Goal: Task Accomplishment & Management: Manage account settings

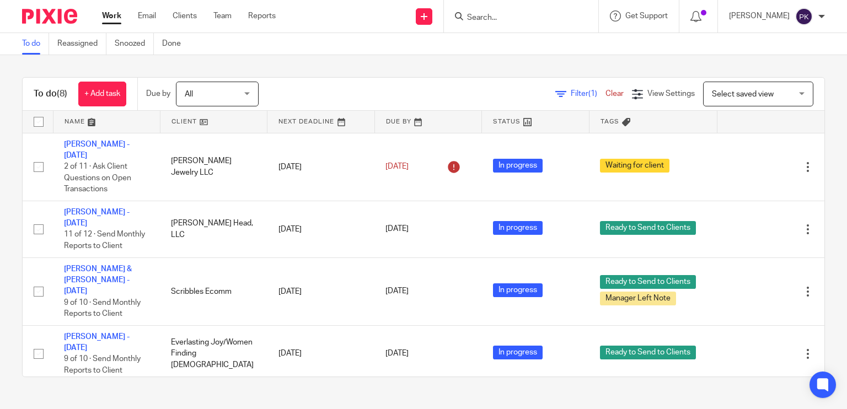
scroll to position [207, 0]
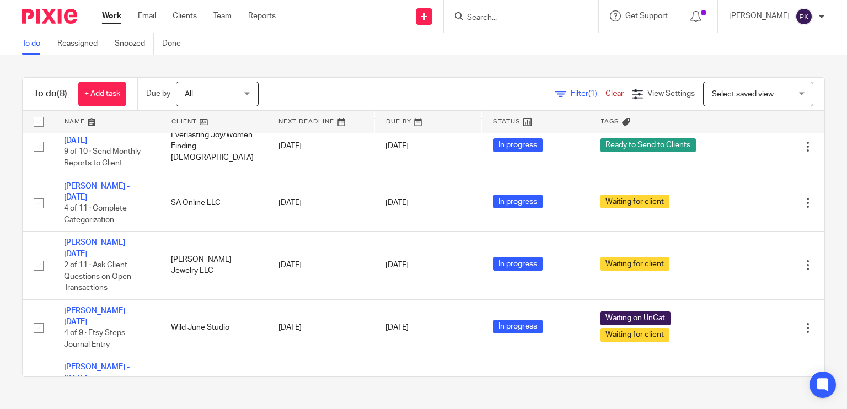
click at [115, 17] on link "Work" at bounding box center [111, 15] width 19 height 11
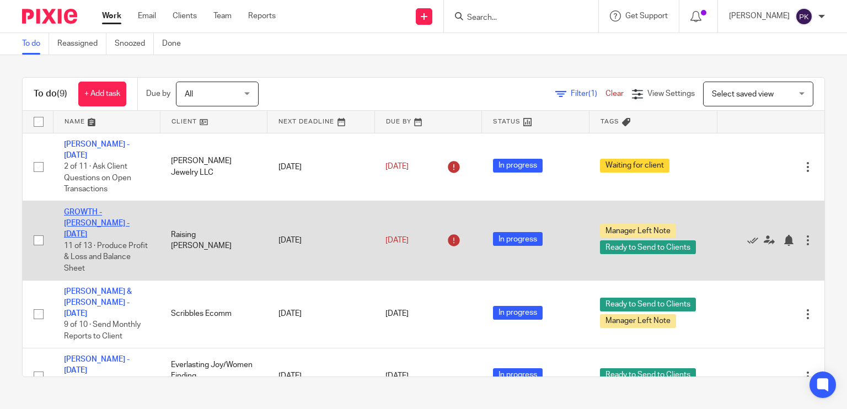
click at [116, 208] on link "GROWTH - Kristin Nobles - August 2025" at bounding box center [97, 223] width 66 height 30
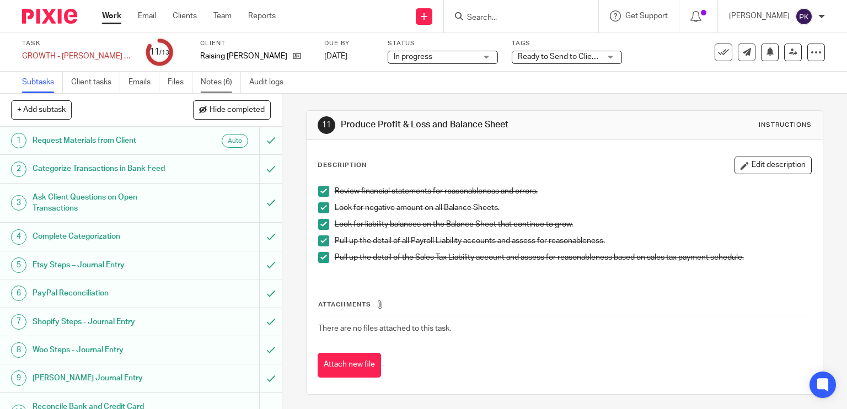
click at [215, 81] on link "Notes (6)" at bounding box center [221, 83] width 40 height 22
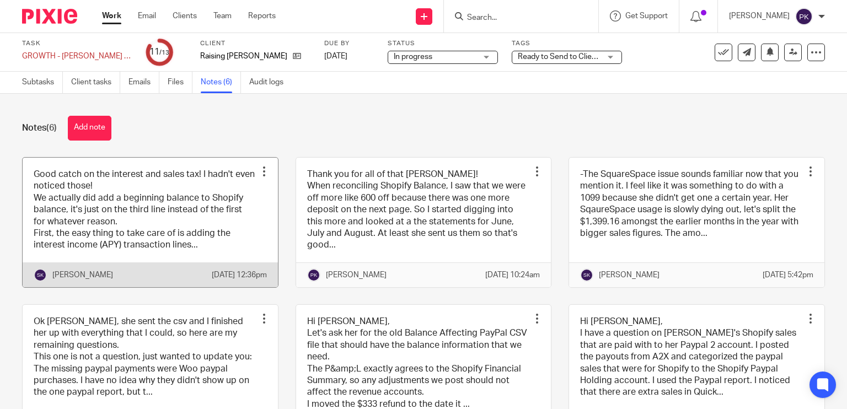
click at [192, 225] on link at bounding box center [150, 223] width 255 height 130
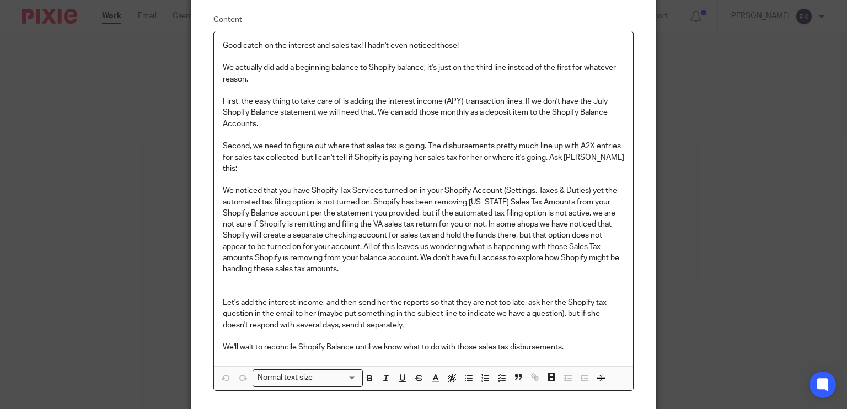
scroll to position [84, 0]
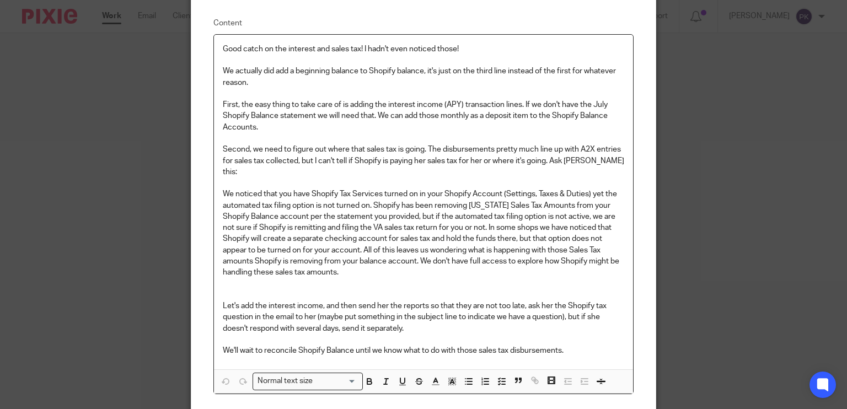
click at [362, 178] on p at bounding box center [424, 183] width 402 height 11
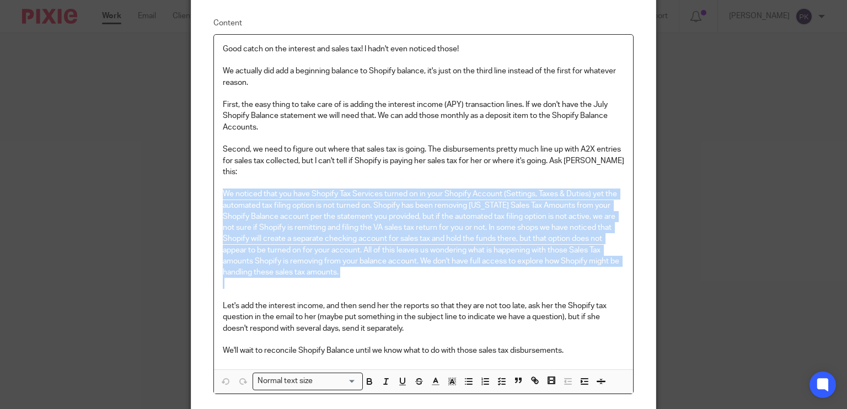
drag, startPoint x: 217, startPoint y: 184, endPoint x: 352, endPoint y: 272, distance: 161.7
click at [352, 272] on div "Good catch on the interest and sales tax! I hadn't even noticed those! We actua…" at bounding box center [424, 202] width 420 height 335
copy p "We noticed that you have Shopify Tax Services turned on in your Shopify Account…"
click at [352, 278] on p at bounding box center [424, 289] width 402 height 23
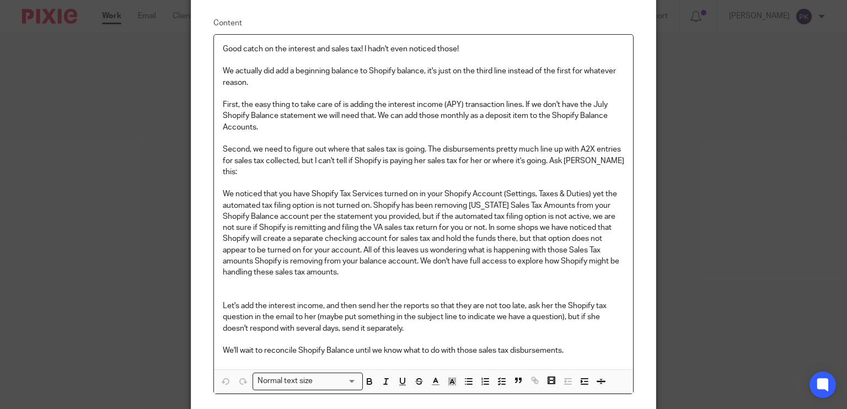
scroll to position [0, 0]
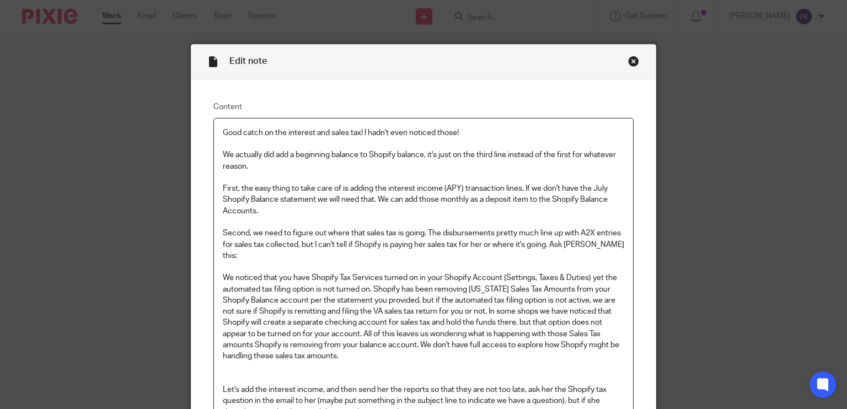
click at [632, 61] on div "Close this dialog window" at bounding box center [633, 61] width 11 height 11
click at [628, 61] on div "Close this dialog window" at bounding box center [633, 61] width 11 height 11
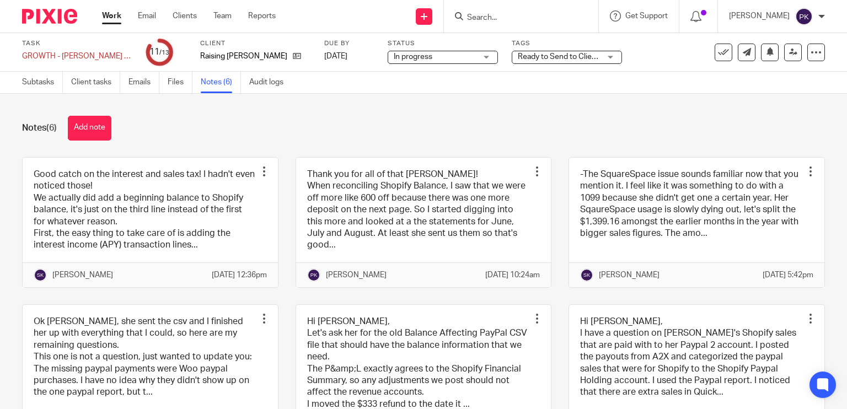
click at [538, 57] on span "Ready to Send to Clients + 1" at bounding box center [566, 57] width 97 height 8
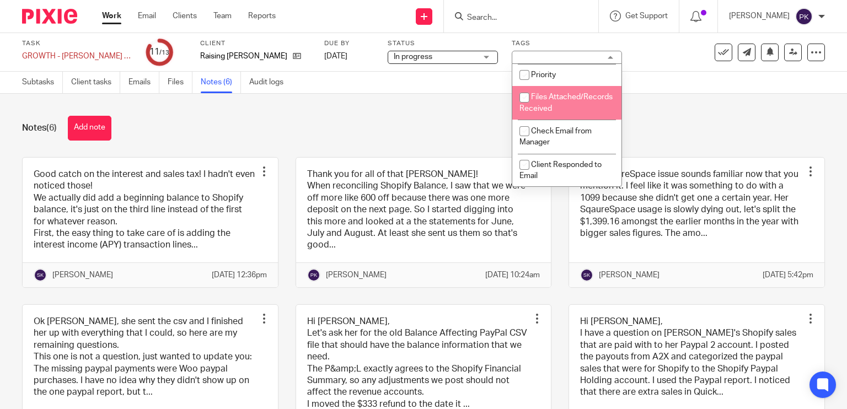
scroll to position [240, 0]
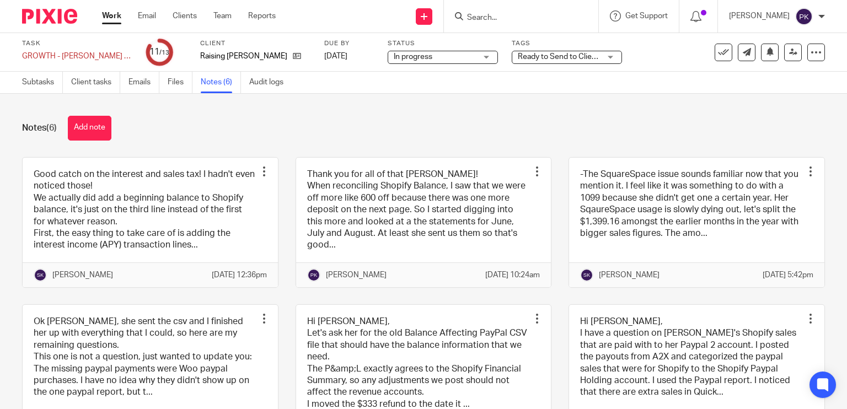
click at [454, 103] on div "Notes (6) Add note Good catch on the interest and sales tax! I hadn't even noti…" at bounding box center [423, 251] width 847 height 315
click at [105, 20] on link "Work" at bounding box center [111, 15] width 19 height 11
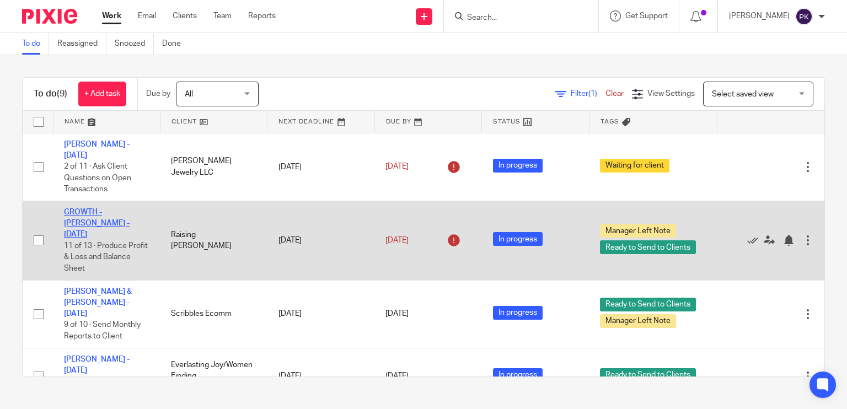
click at [110, 208] on link "GROWTH - Kristin Nobles - August 2025" at bounding box center [97, 223] width 66 height 30
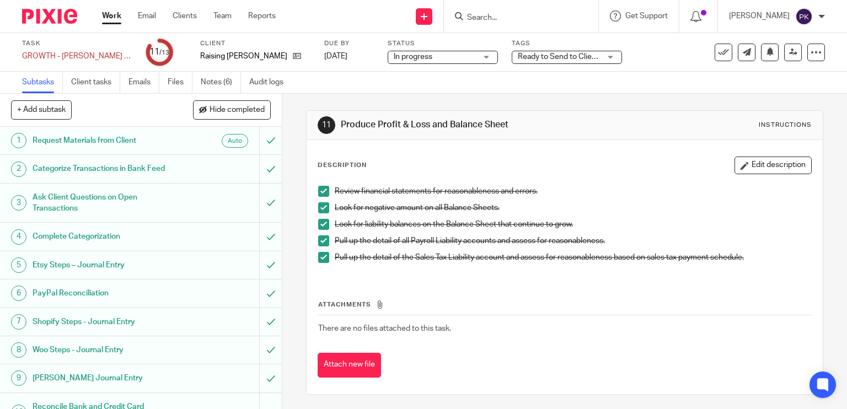
scroll to position [117, 0]
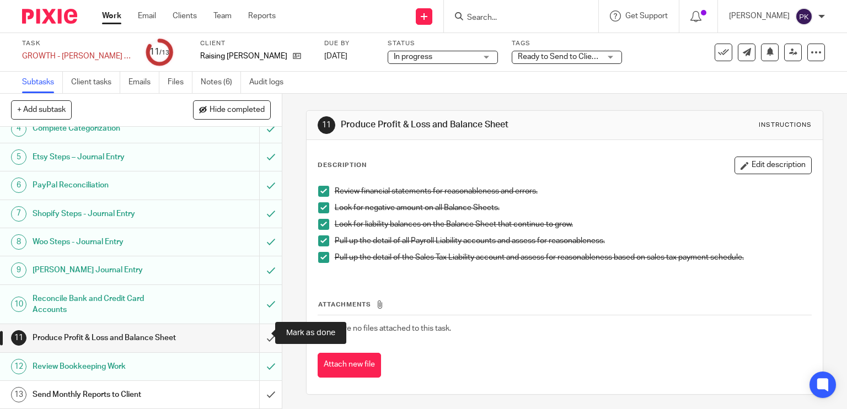
click at [264, 330] on input "submit" at bounding box center [141, 338] width 282 height 28
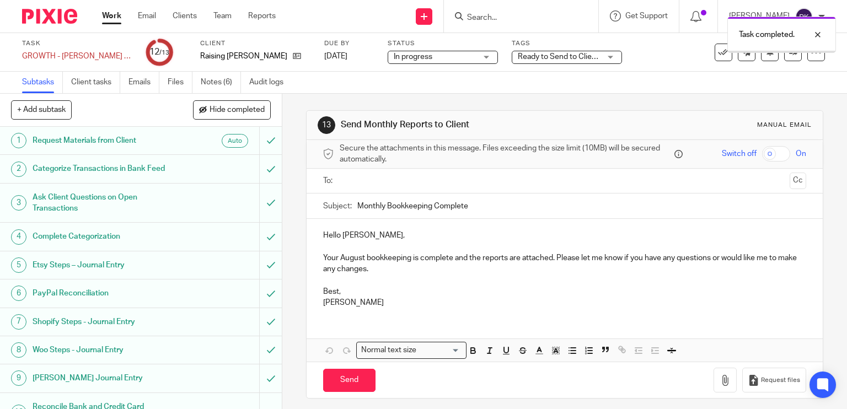
scroll to position [117, 0]
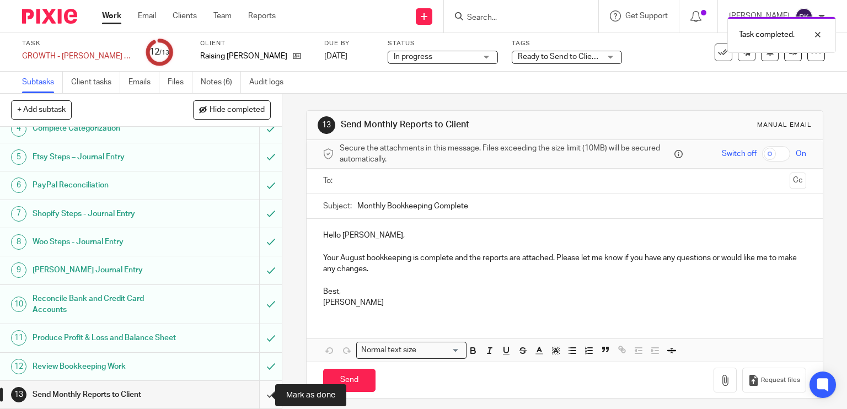
click at [254, 394] on input "submit" at bounding box center [141, 395] width 282 height 28
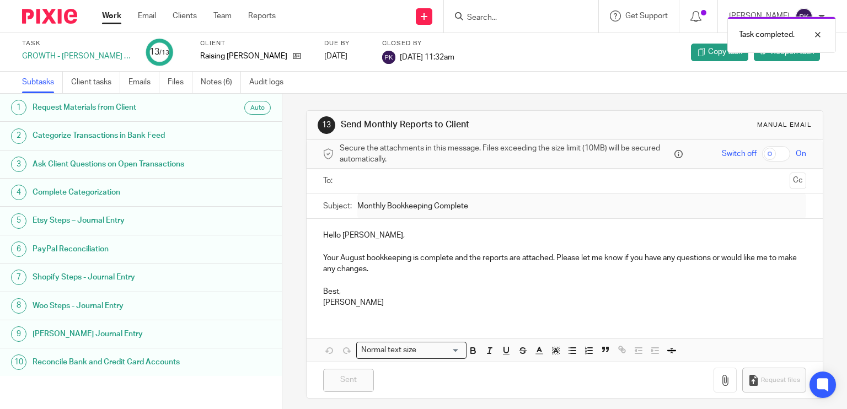
scroll to position [95, 0]
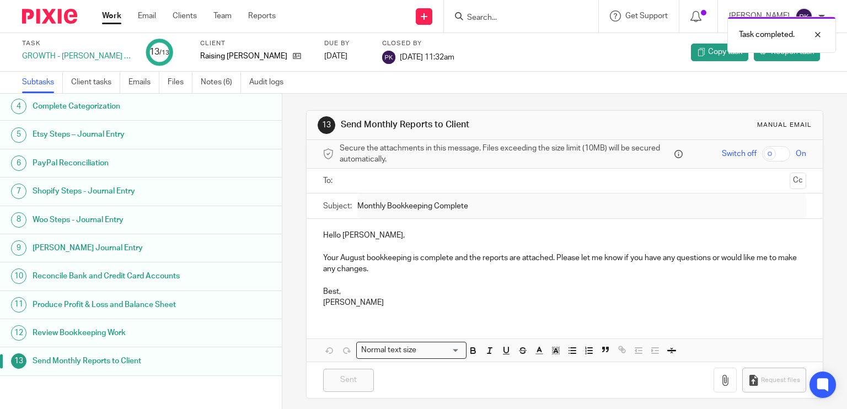
click at [108, 14] on link "Work" at bounding box center [111, 15] width 19 height 11
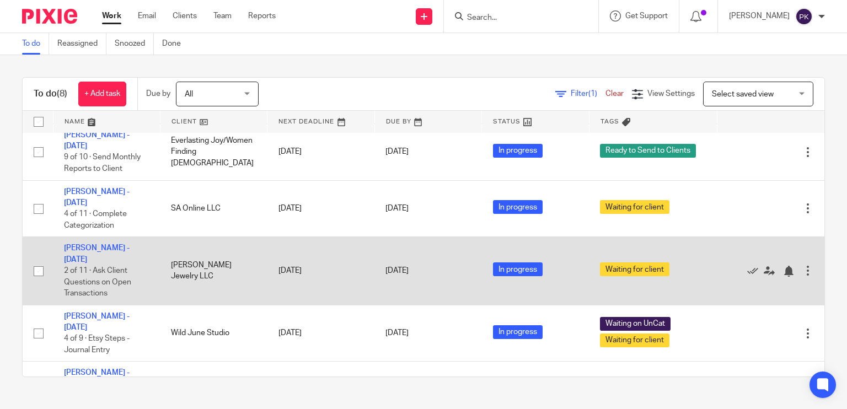
scroll to position [235, 0]
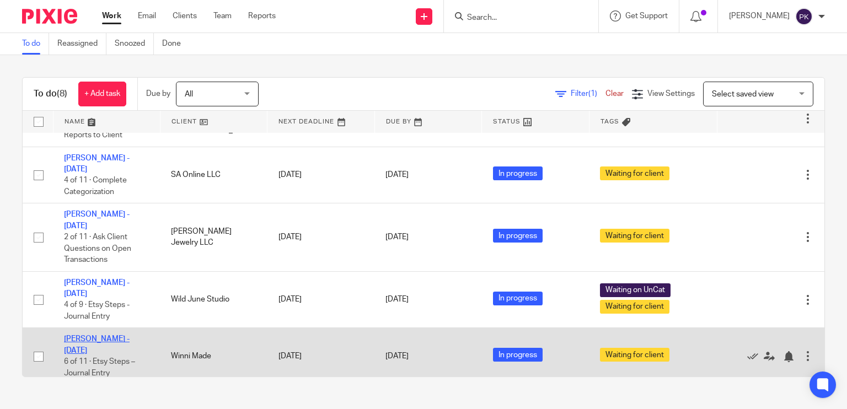
click at [95, 335] on link "[PERSON_NAME] - [DATE]" at bounding box center [97, 344] width 66 height 19
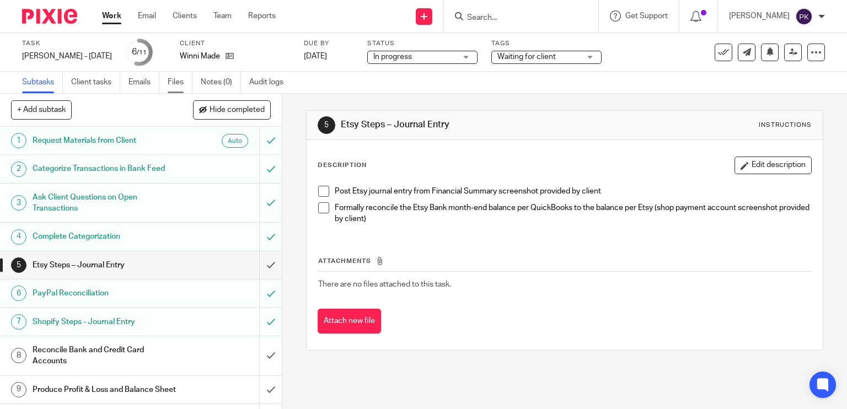
click at [181, 80] on link "Files" at bounding box center [180, 83] width 25 height 22
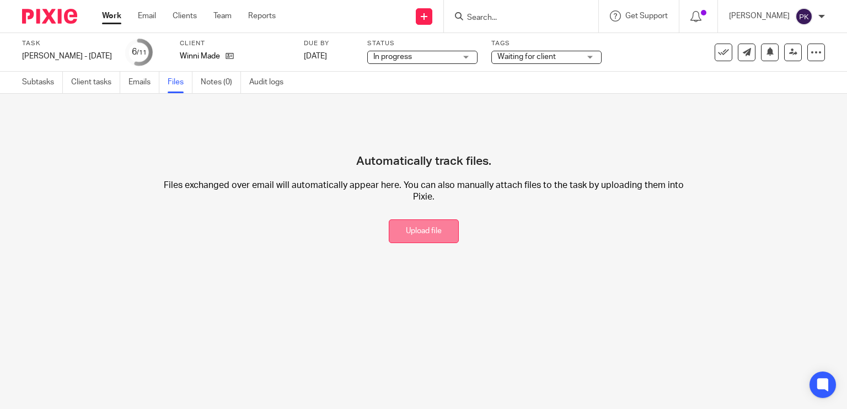
click at [407, 242] on button "Upload file" at bounding box center [424, 231] width 70 height 24
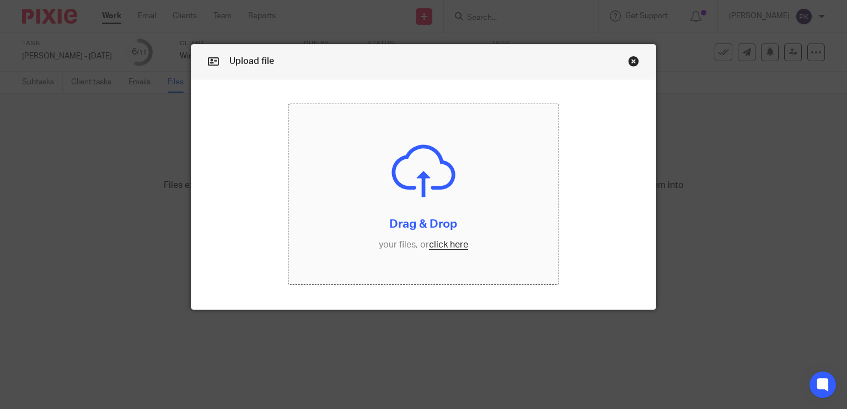
click at [441, 241] on input "file" at bounding box center [423, 194] width 270 height 180
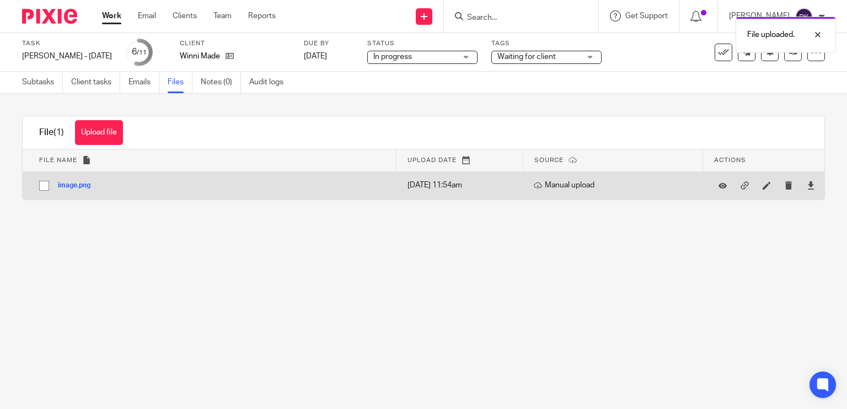
click at [80, 184] on button "image.png" at bounding box center [78, 186] width 41 height 8
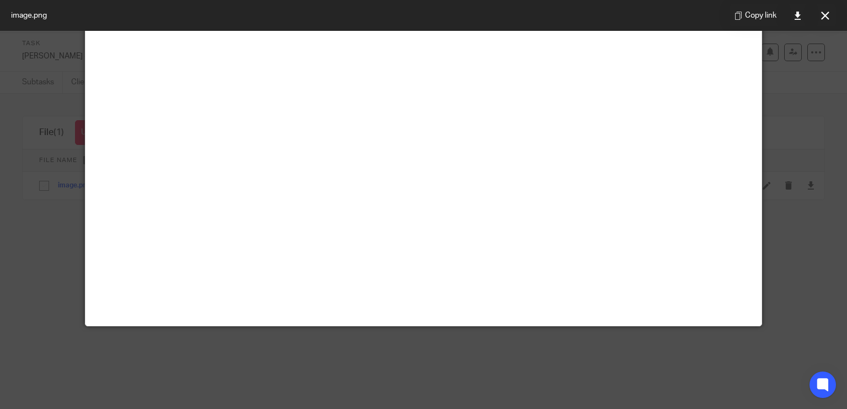
scroll to position [104, 0]
click at [812, 16] on div "Copy link" at bounding box center [783, 15] width 128 height 31
click at [825, 15] on icon at bounding box center [825, 16] width 8 height 8
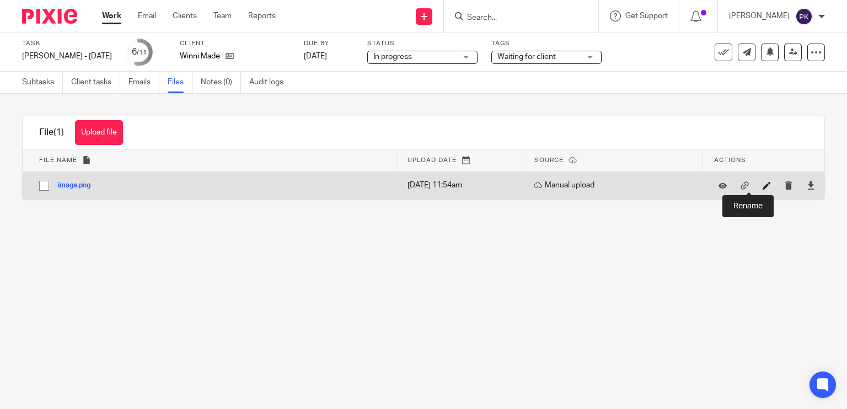
click at [763, 185] on icon at bounding box center [767, 185] width 8 height 8
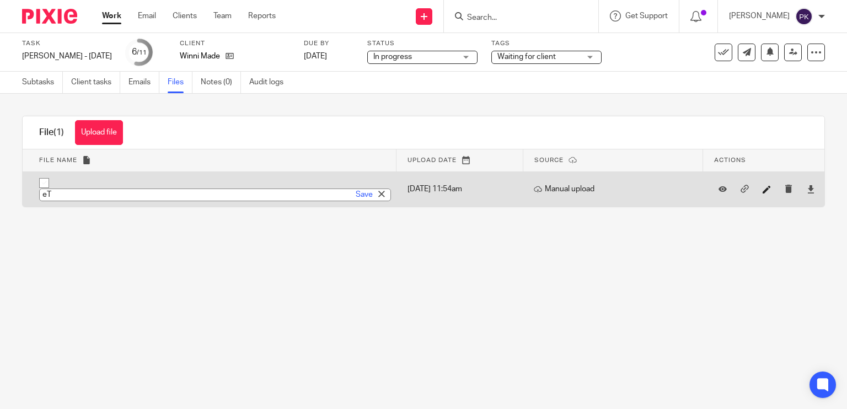
type input "e"
type input "Etsy Aug 2025"
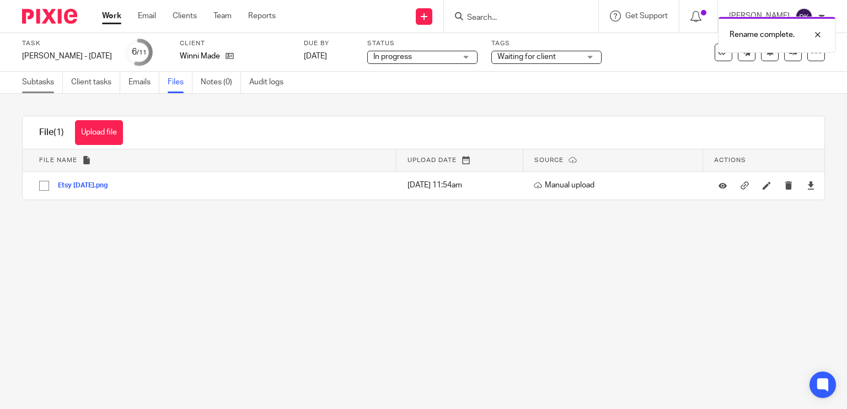
click at [40, 90] on link "Subtasks" at bounding box center [42, 83] width 41 height 22
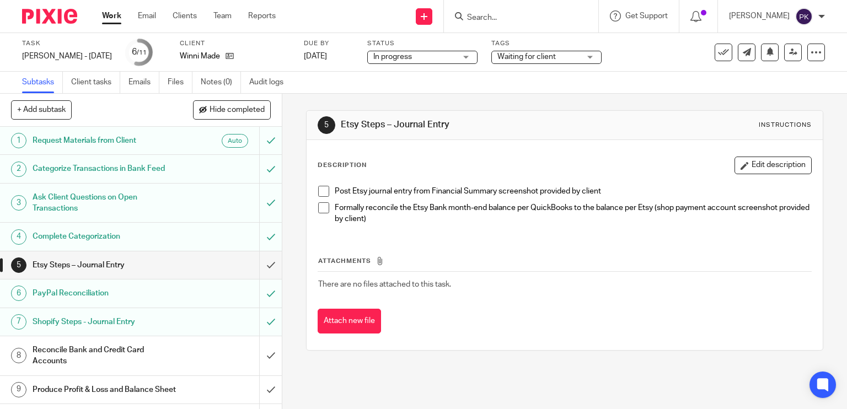
click at [318, 190] on span at bounding box center [323, 191] width 11 height 11
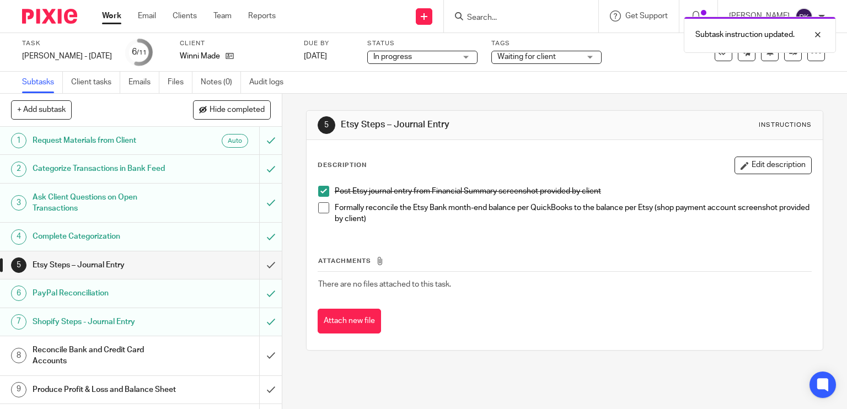
click at [318, 210] on span at bounding box center [323, 207] width 11 height 11
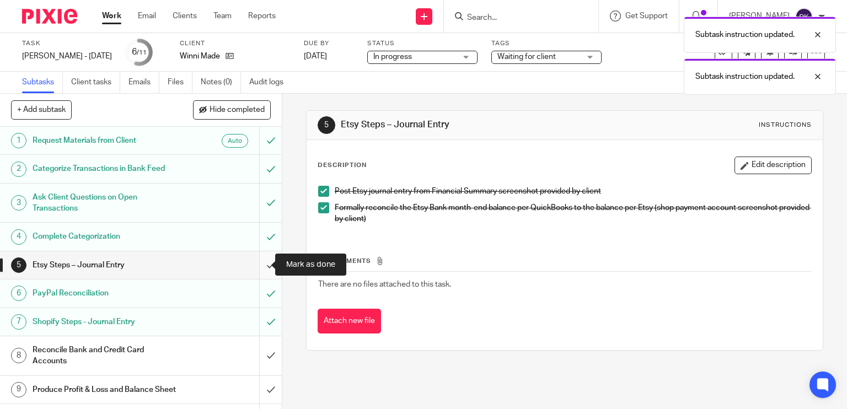
click at [256, 260] on input "submit" at bounding box center [141, 265] width 282 height 28
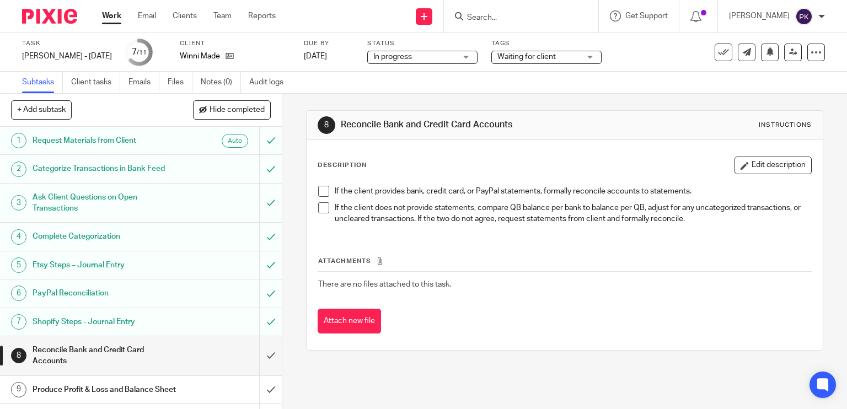
click at [318, 189] on span at bounding box center [323, 191] width 11 height 11
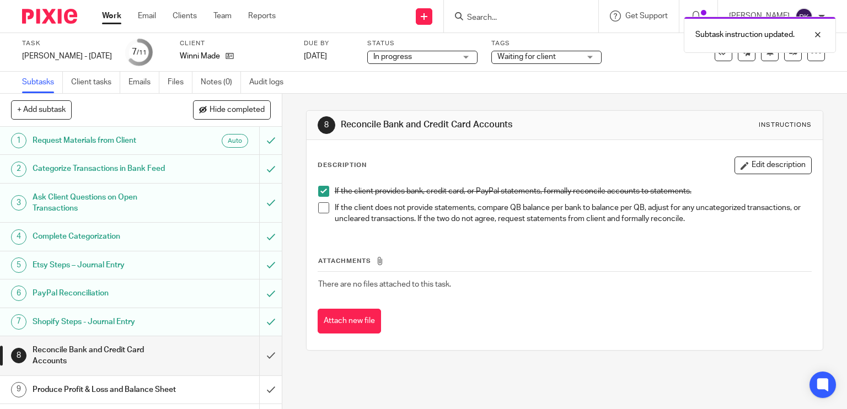
click at [321, 206] on span at bounding box center [323, 207] width 11 height 11
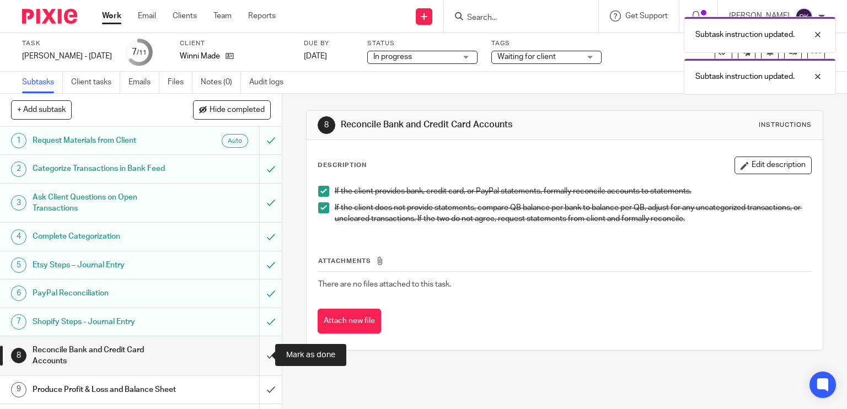
click at [251, 355] on input "submit" at bounding box center [141, 355] width 282 height 39
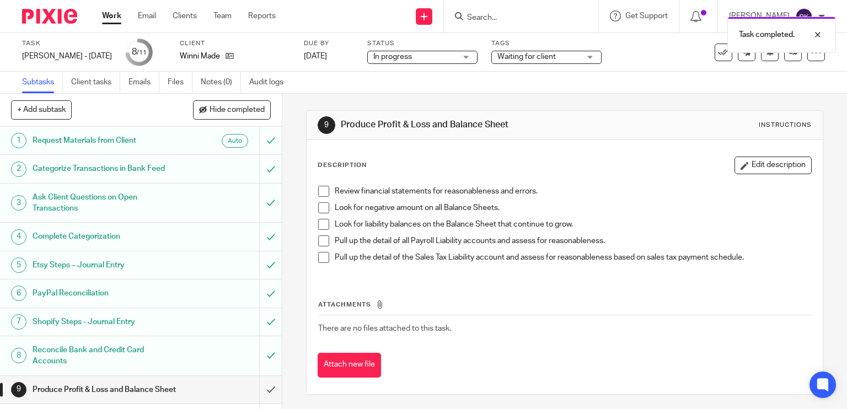
click at [117, 329] on h1 "Shopify Steps - Journal Entry" at bounding box center [105, 322] width 144 height 17
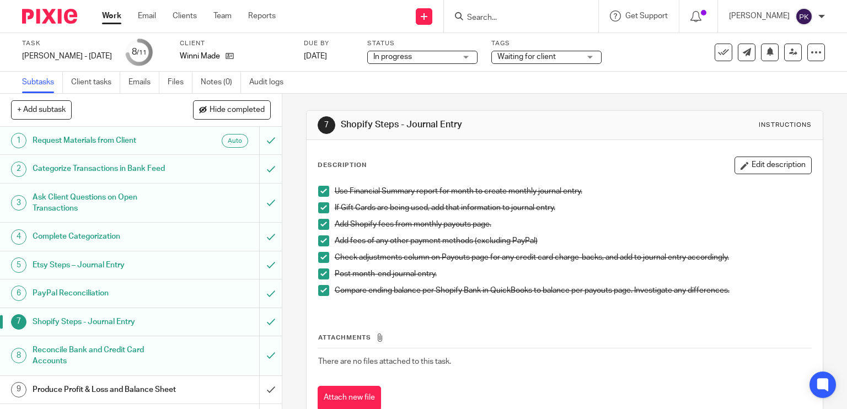
scroll to position [61, 0]
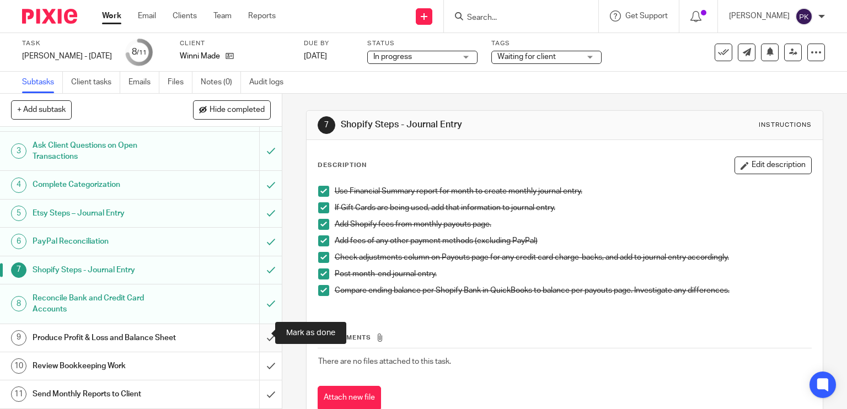
click at [256, 326] on input "submit" at bounding box center [141, 338] width 282 height 28
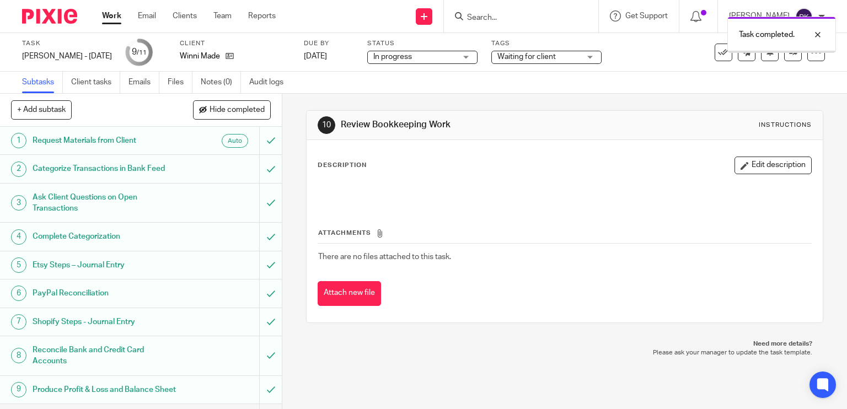
scroll to position [61, 0]
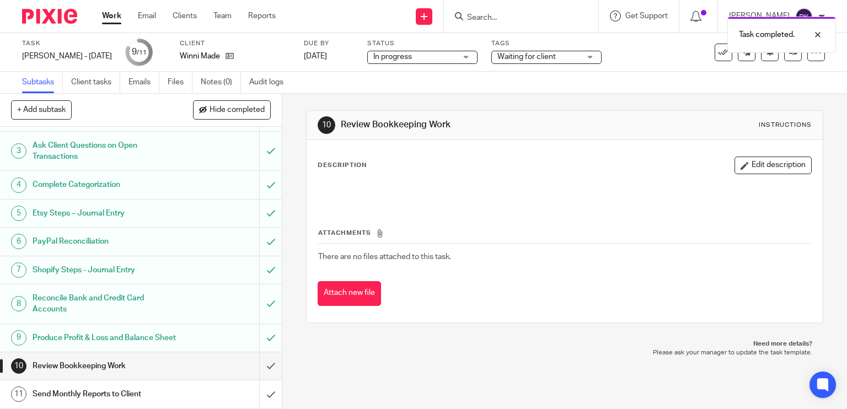
click at [142, 330] on h1 "Produce Profit & Loss and Balance Sheet" at bounding box center [105, 338] width 144 height 17
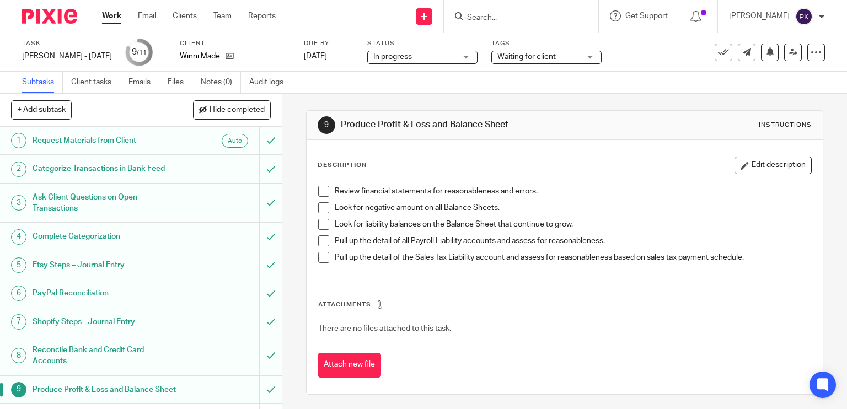
click at [322, 189] on span at bounding box center [323, 191] width 11 height 11
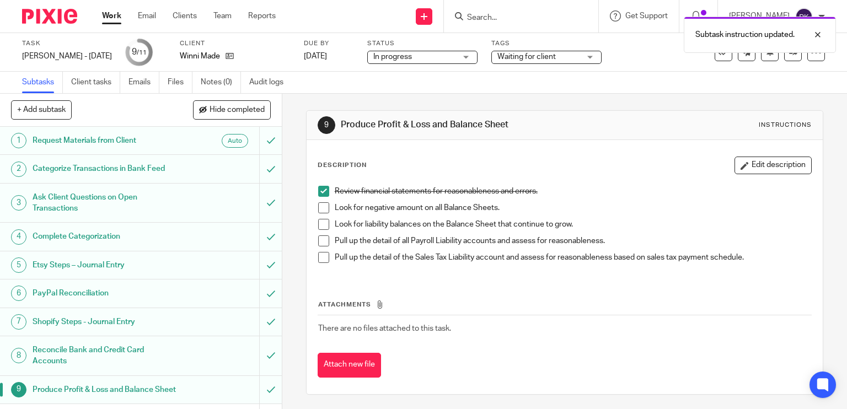
click at [320, 216] on li "Look for negative amount on all Balance Sheets." at bounding box center [565, 210] width 494 height 17
click at [321, 223] on span at bounding box center [323, 224] width 11 height 11
click at [320, 205] on span at bounding box center [323, 207] width 11 height 11
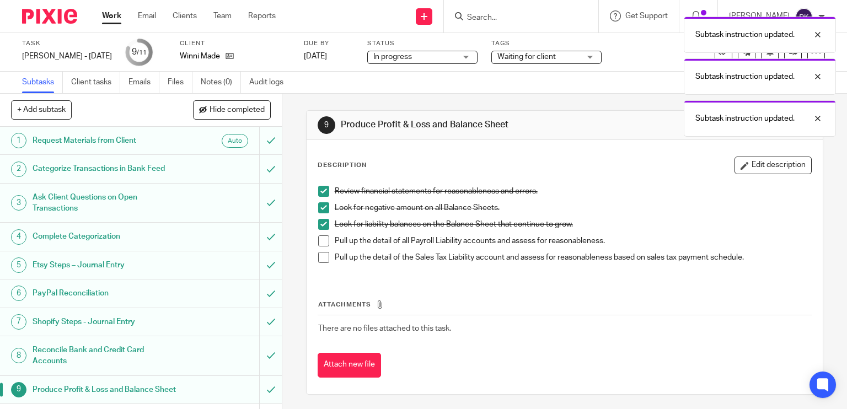
click at [322, 243] on span at bounding box center [323, 240] width 11 height 11
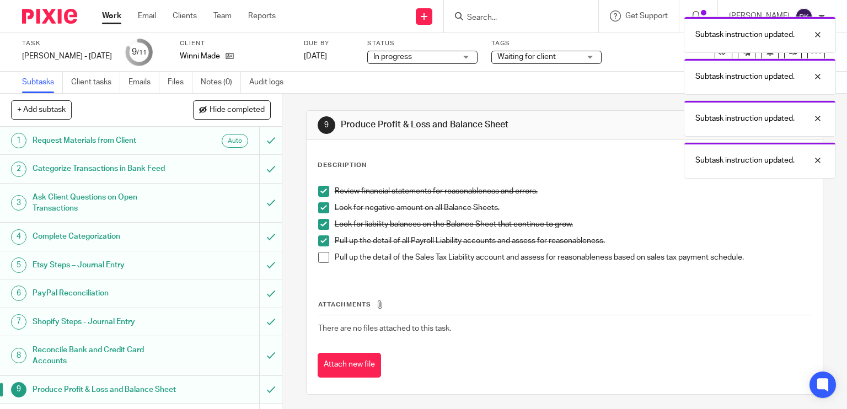
click at [318, 256] on span at bounding box center [323, 257] width 11 height 11
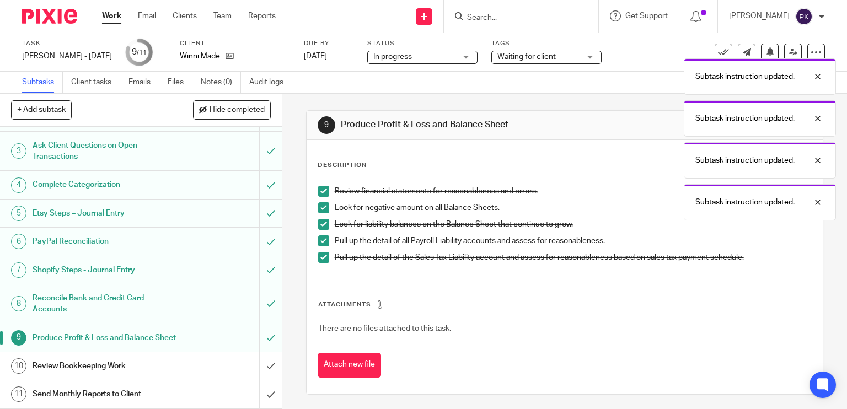
click at [542, 62] on div "Subtask instruction updated. Subtask instruction updated. Subtask instruction u…" at bounding box center [630, 116] width 412 height 210
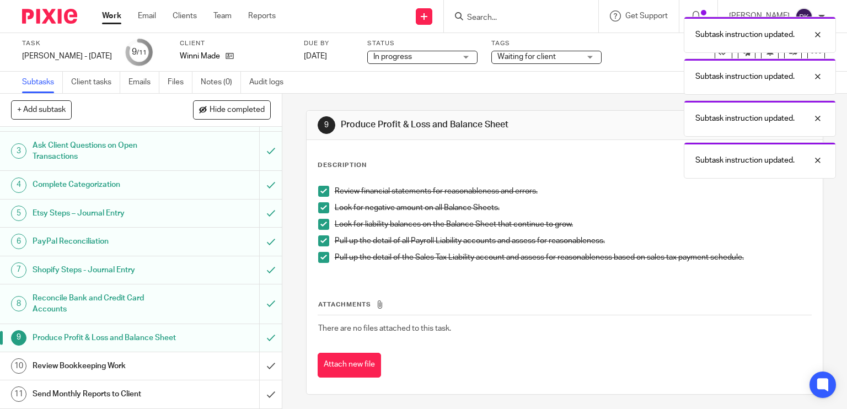
click at [542, 62] on div "Subtask instruction updated. Subtask instruction updated. Subtask instruction u…" at bounding box center [630, 95] width 412 height 168
click at [571, 51] on div "Subtask instruction updated. Subtask instruction updated. Subtask instruction u…" at bounding box center [630, 95] width 412 height 168
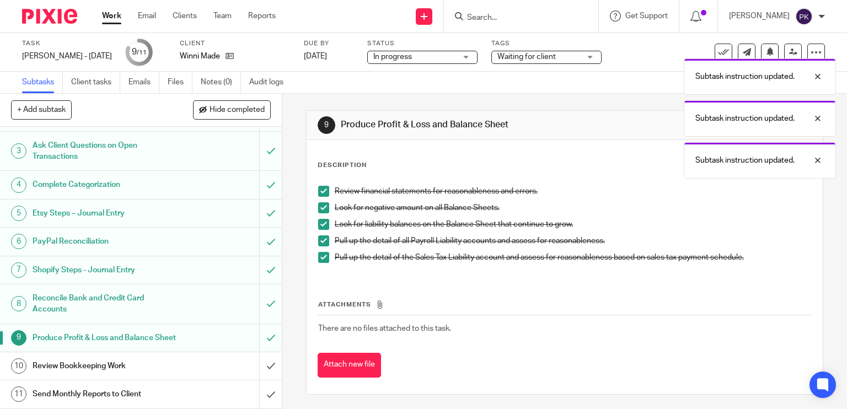
click at [580, 55] on div "Subtask instruction updated. Subtask instruction updated. Subtask instruction u…" at bounding box center [630, 95] width 412 height 168
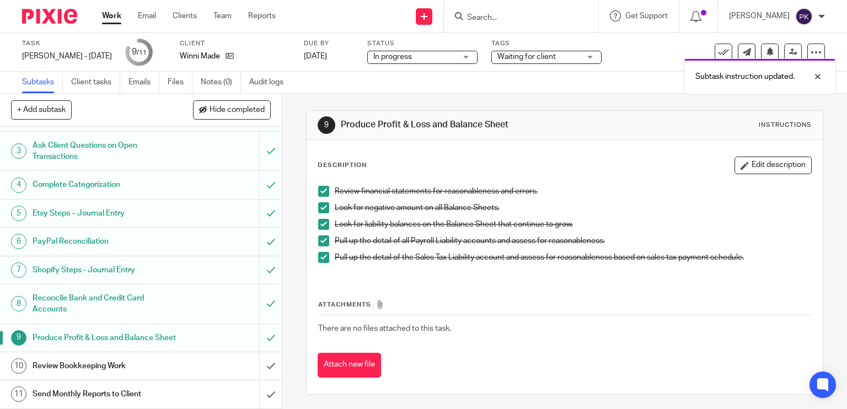
click at [610, 56] on div "Subtask instruction updated. Subtask instruction updated." at bounding box center [630, 53] width 412 height 84
click at [603, 56] on body "Work Email Clients Team Reports Work Email Clients Team Reports Settings Send n…" at bounding box center [423, 204] width 847 height 409
click at [602, 56] on div "Waiting for client" at bounding box center [546, 57] width 110 height 13
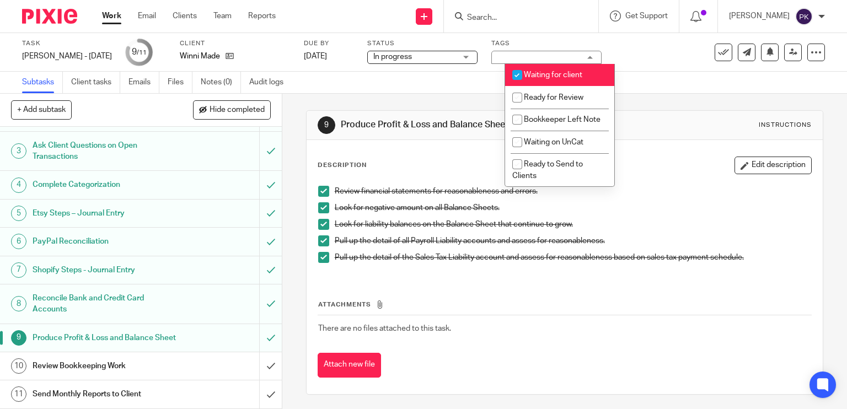
click at [571, 73] on span "Waiting for client" at bounding box center [553, 75] width 58 height 8
checkbox input "false"
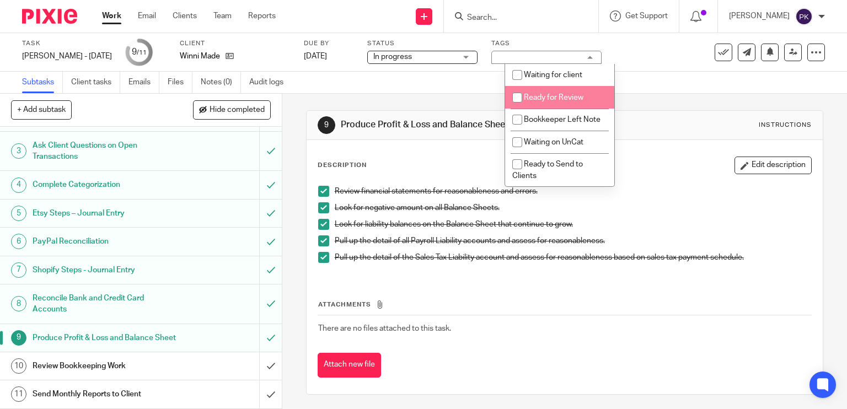
drag, startPoint x: 569, startPoint y: 84, endPoint x: 570, endPoint y: 94, distance: 10.1
click at [569, 91] on ul "Waiting for client Ready for Review Bookkeeper Left Note Waiting on UnCat Ready…" at bounding box center [559, 125] width 109 height 123
click at [571, 97] on span "Ready for Review" at bounding box center [554, 98] width 60 height 8
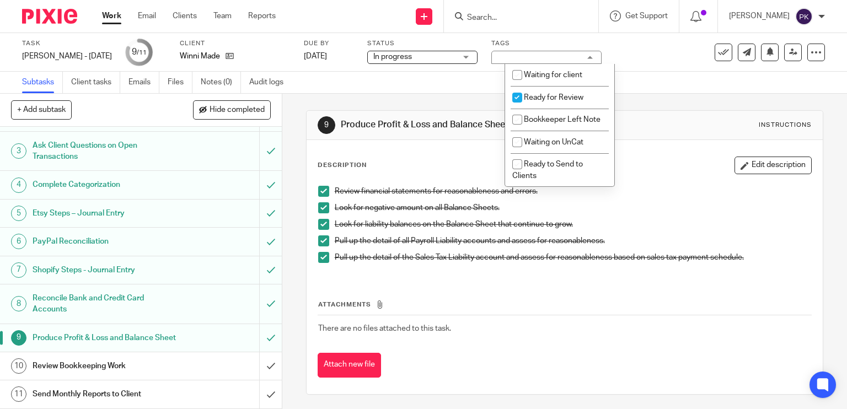
checkbox input "true"
click at [395, 88] on div "Subtasks Client tasks Emails Files Notes (0) Audit logs" at bounding box center [423, 83] width 847 height 22
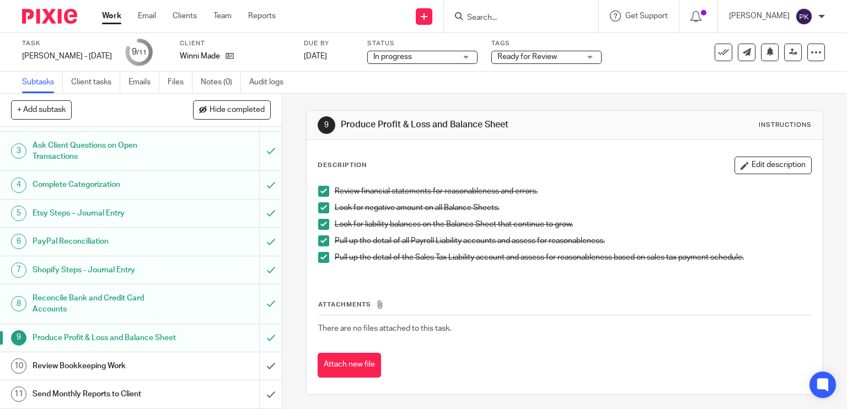
click at [108, 15] on link "Work" at bounding box center [111, 15] width 19 height 11
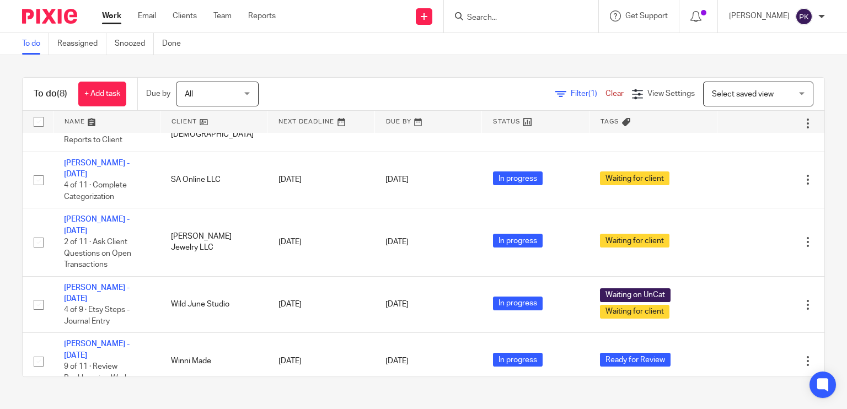
scroll to position [235, 0]
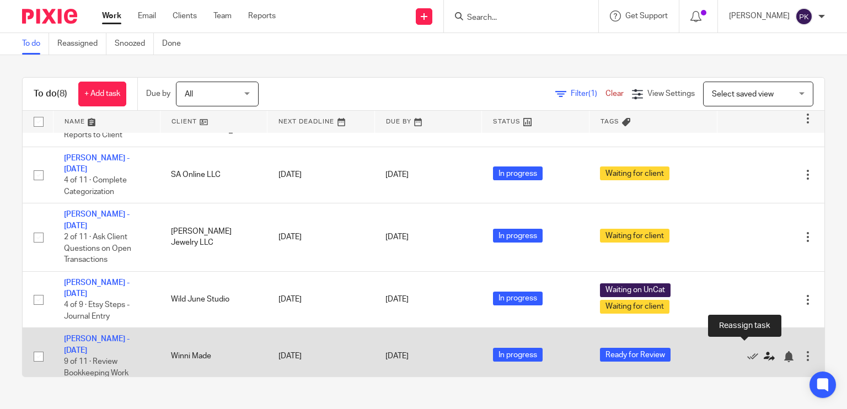
click at [764, 352] on icon at bounding box center [769, 356] width 11 height 11
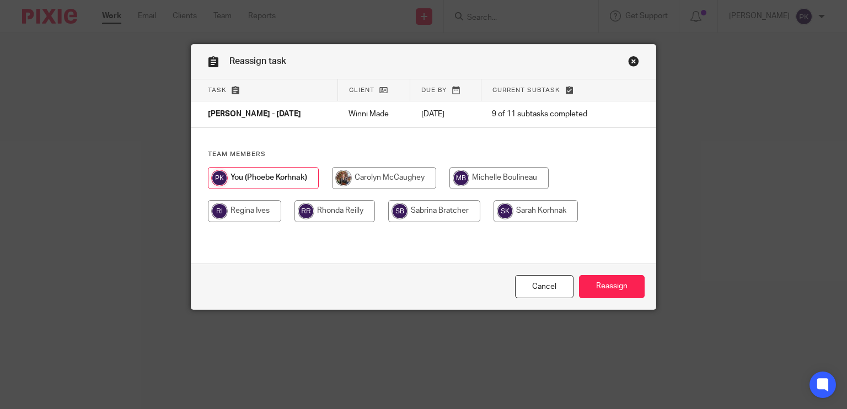
click at [470, 181] on input "radio" at bounding box center [498, 178] width 99 height 22
radio input "true"
click at [600, 288] on input "Reassign" at bounding box center [612, 287] width 66 height 24
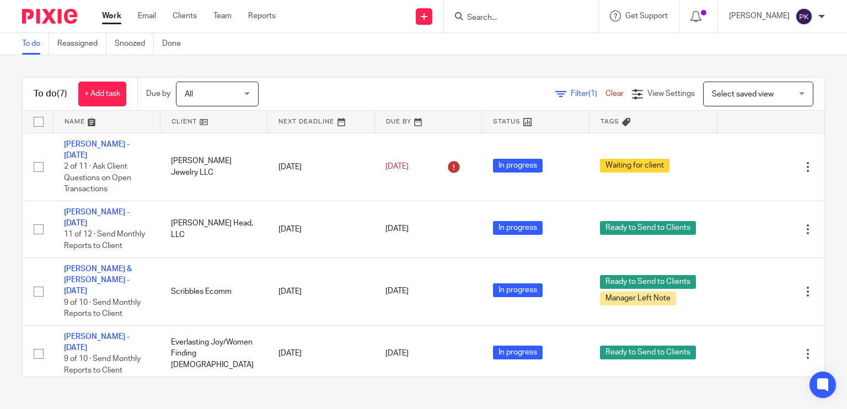
click at [600, 292] on span "Manager Left Note" at bounding box center [638, 299] width 76 height 14
